Goal: Task Accomplishment & Management: Use online tool/utility

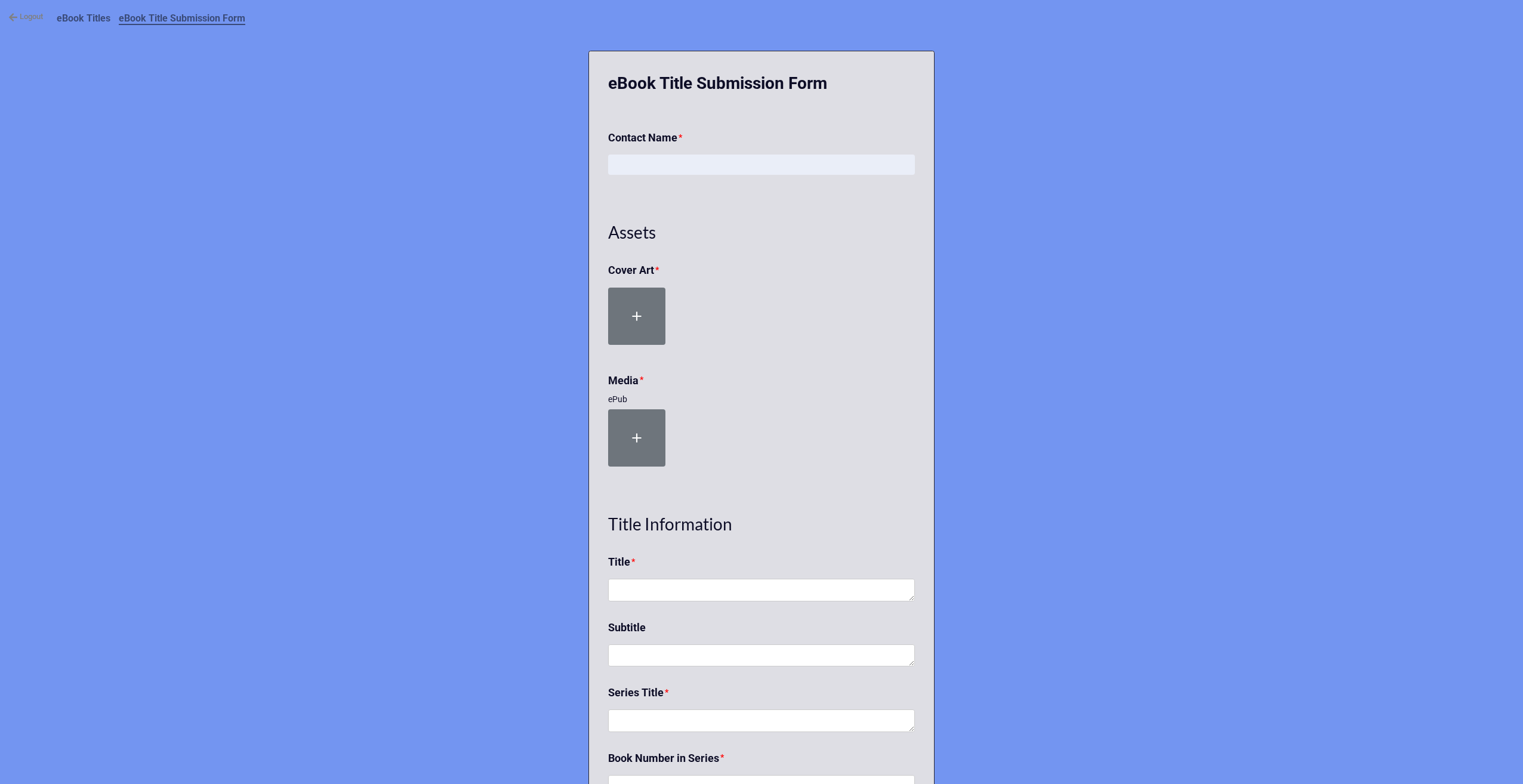
click at [26, 19] on link "Logout" at bounding box center [25, 16] width 35 height 12
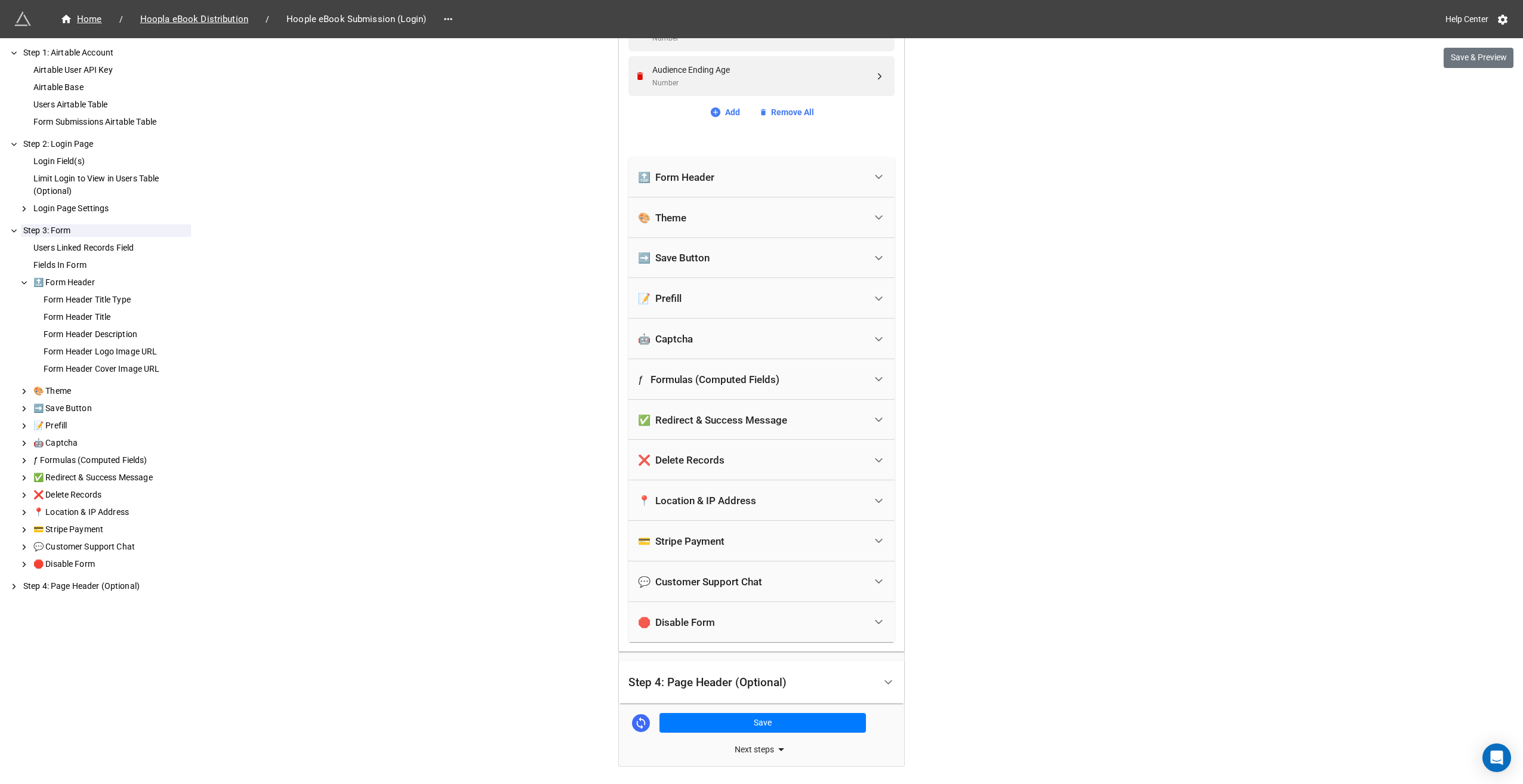
scroll to position [2149, 0]
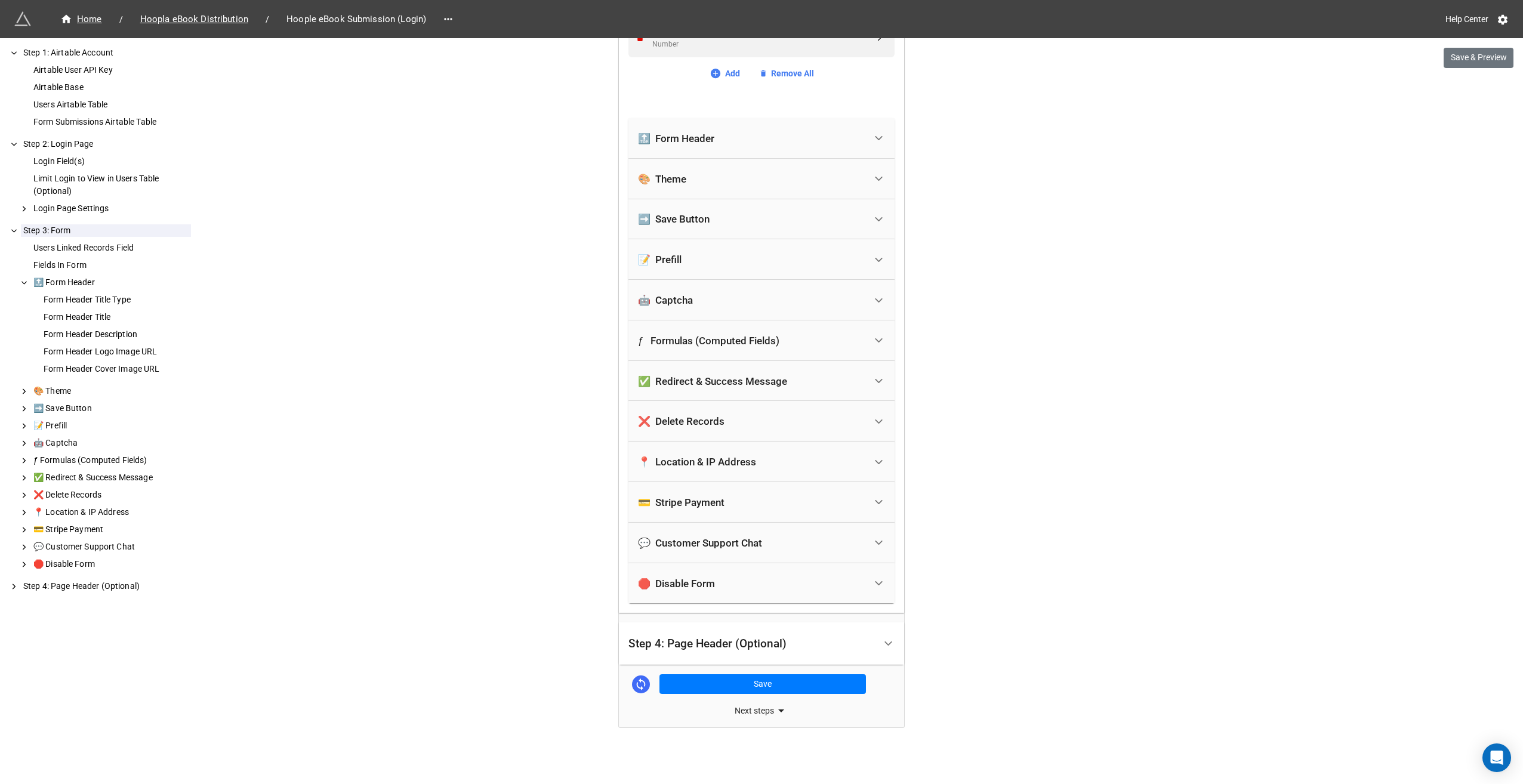
click at [774, 711] on icon at bounding box center [780, 710] width 14 height 14
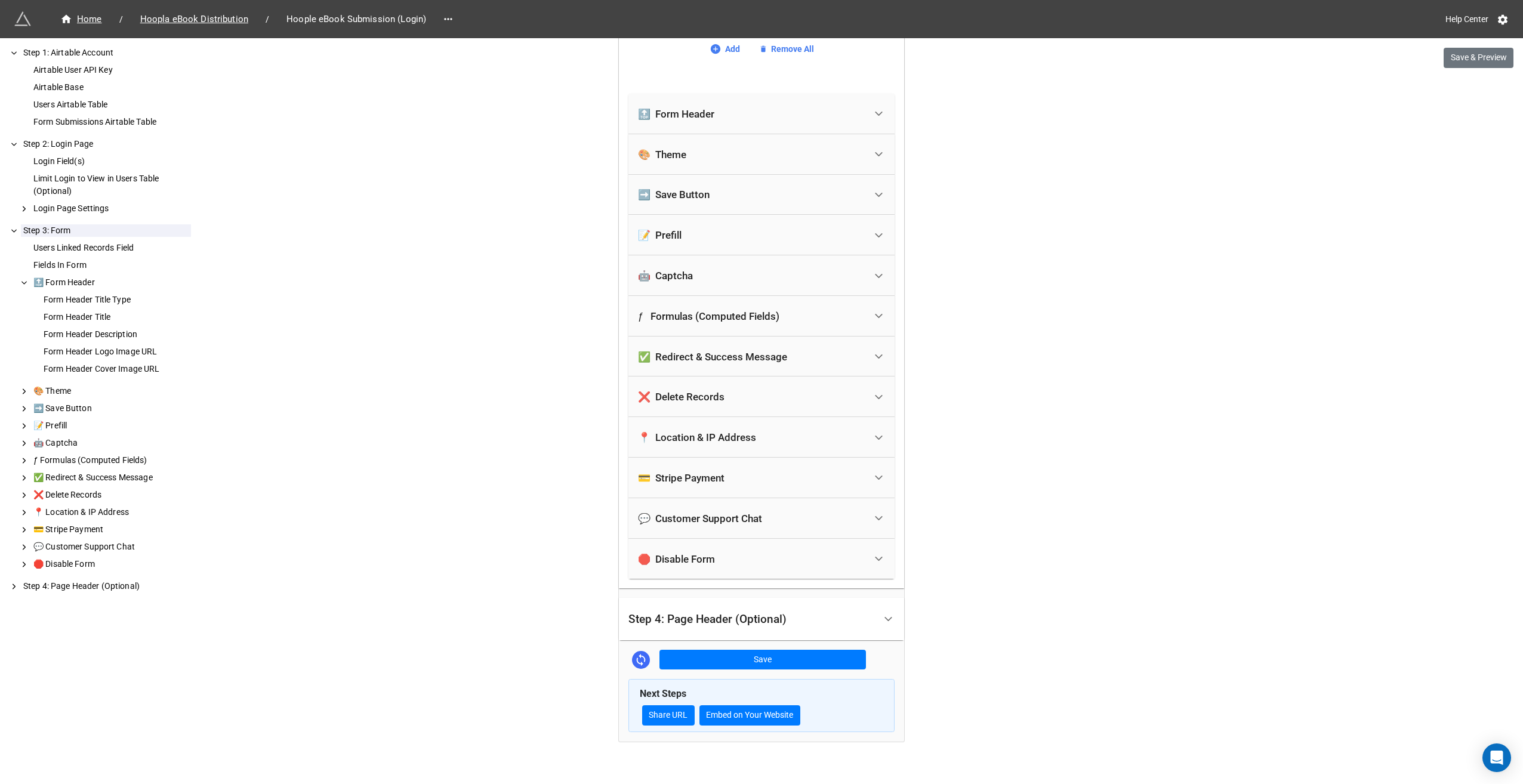
scroll to position [2187, 0]
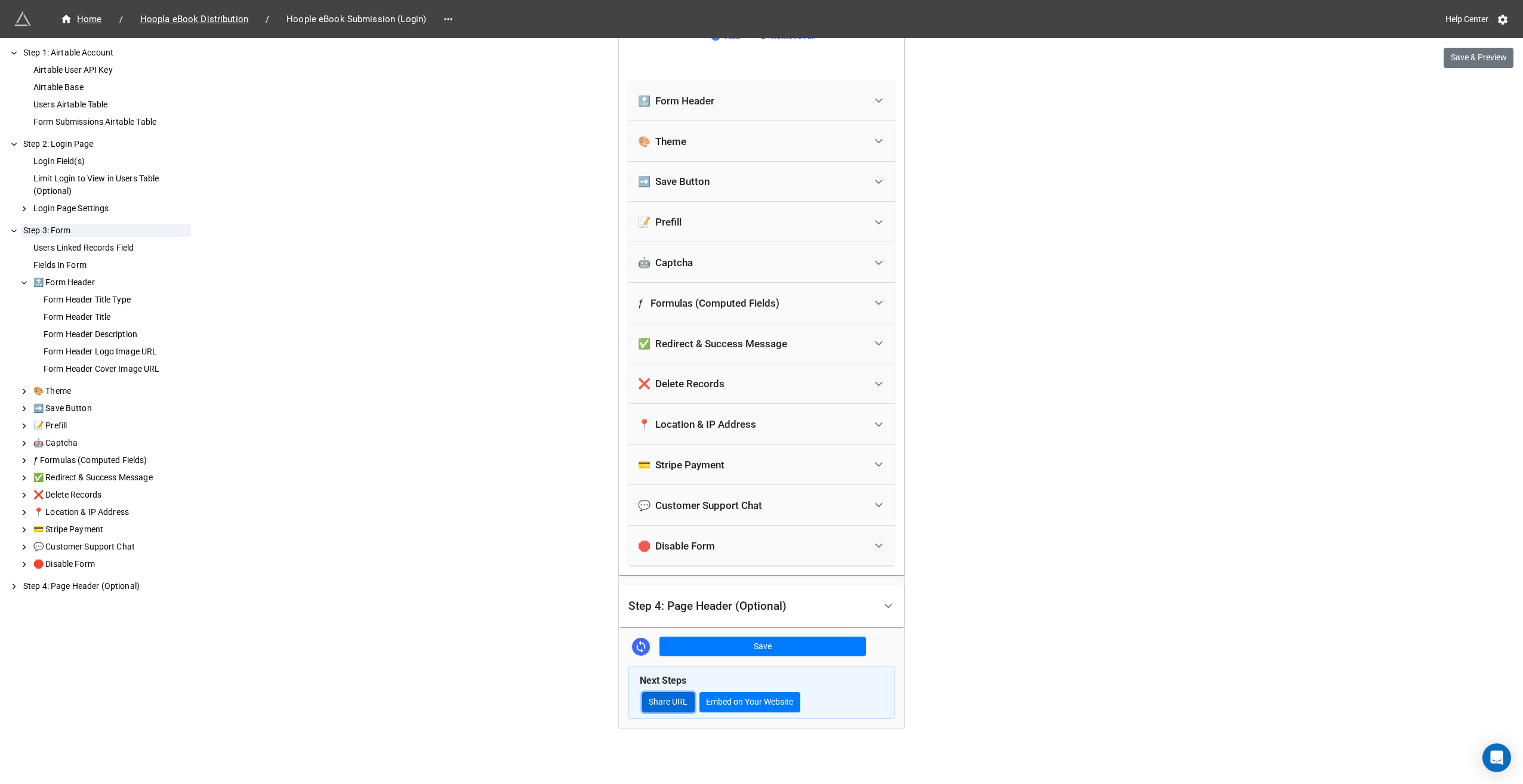
click at [647, 699] on link "Share URL" at bounding box center [669, 702] width 53 height 21
